Goal: Navigation & Orientation: Find specific page/section

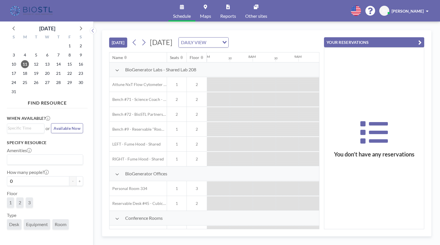
scroll to position [0, 664]
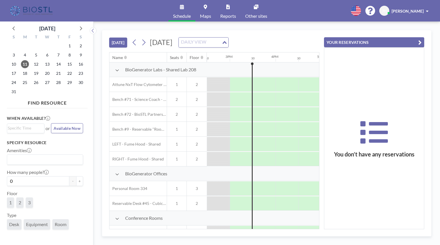
click at [221, 42] on input "Search for option" at bounding box center [200, 42] width 42 height 7
click at [266, 60] on li "WEEKLY VIEW" at bounding box center [261, 61] width 49 height 8
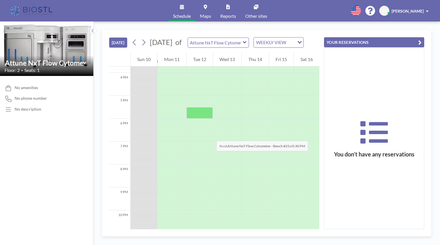
scroll to position [340, 0]
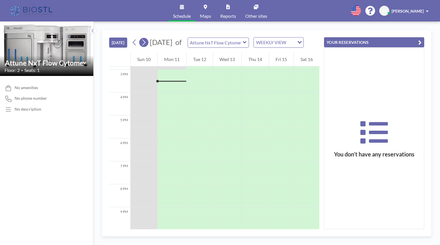
click at [145, 46] on icon at bounding box center [143, 42] width 3 height 6
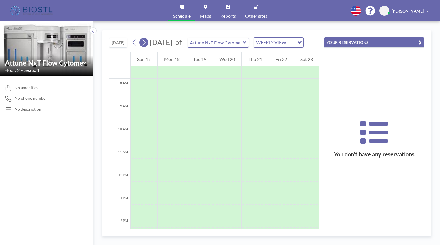
scroll to position [172, 0]
click at [145, 46] on icon at bounding box center [143, 42] width 5 height 9
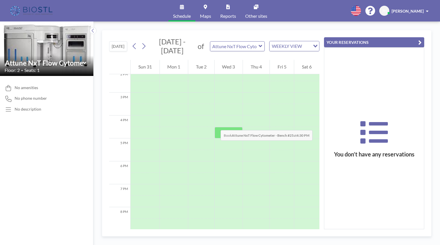
scroll to position [315, 0]
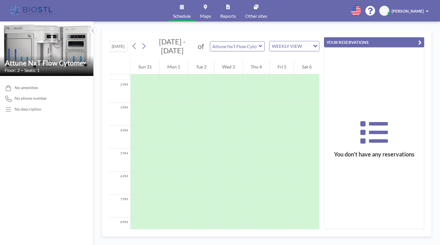
click at [278, 46] on div "WEEKLY VIEW" at bounding box center [289, 45] width 41 height 9
click at [290, 58] on li "DAILY VIEW" at bounding box center [294, 56] width 49 height 8
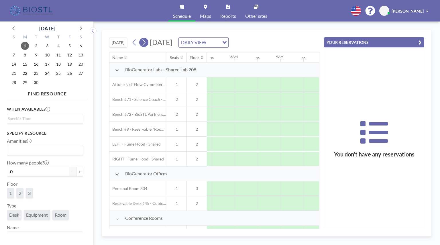
scroll to position [0, 343]
click at [143, 43] on icon at bounding box center [143, 42] width 5 height 9
click at [144, 42] on icon at bounding box center [143, 42] width 5 height 9
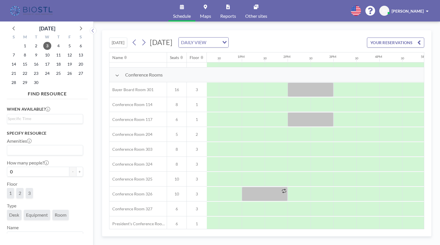
scroll to position [143, 576]
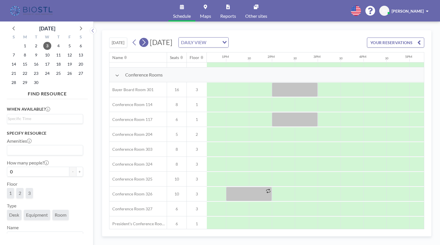
click at [143, 41] on icon at bounding box center [143, 42] width 5 height 9
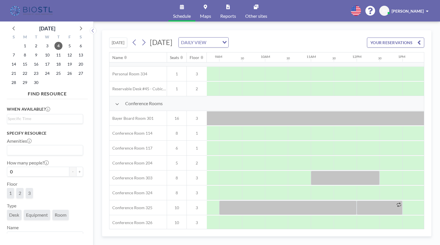
scroll to position [114, 416]
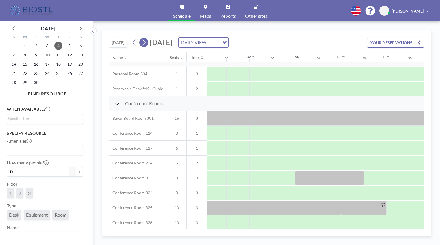
click at [145, 43] on icon at bounding box center [143, 42] width 5 height 9
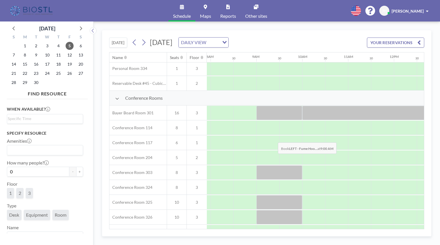
scroll to position [143, 363]
